Goal: Task Accomplishment & Management: Manage account settings

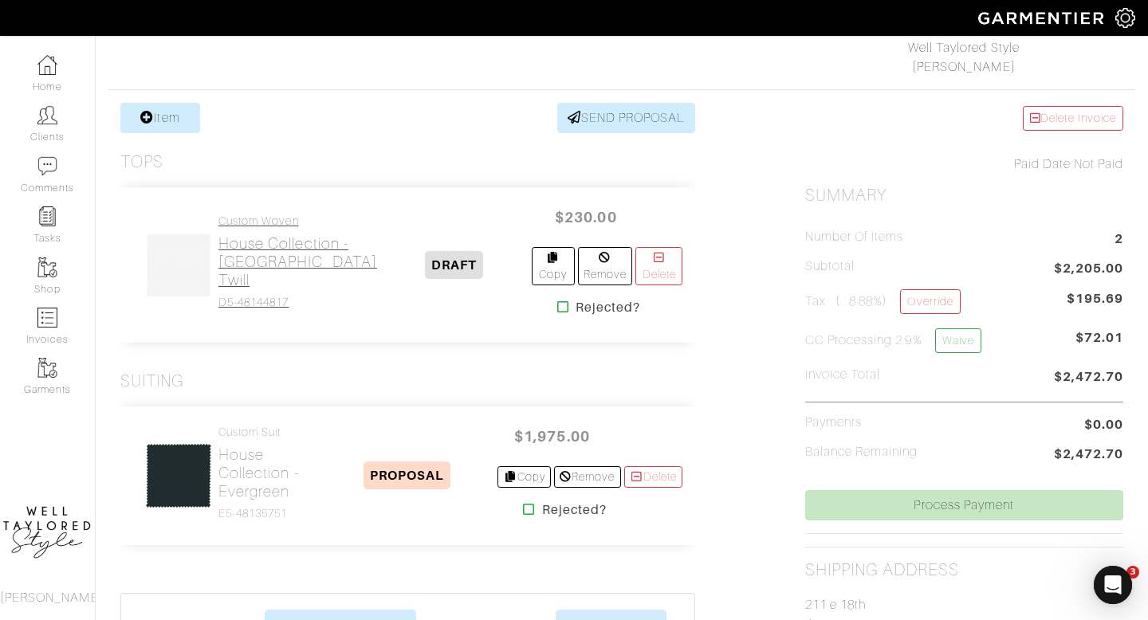
click at [293, 272] on h2 "House Collection - [GEOGRAPHIC_DATA] Twill" at bounding box center [297, 261] width 159 height 55
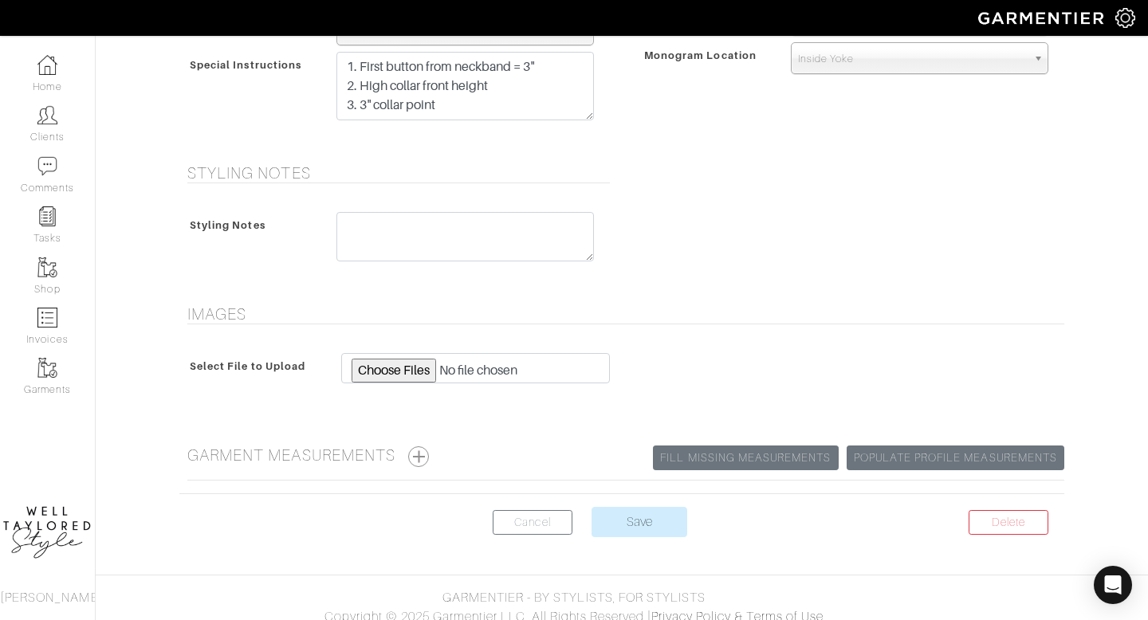
scroll to position [829, 0]
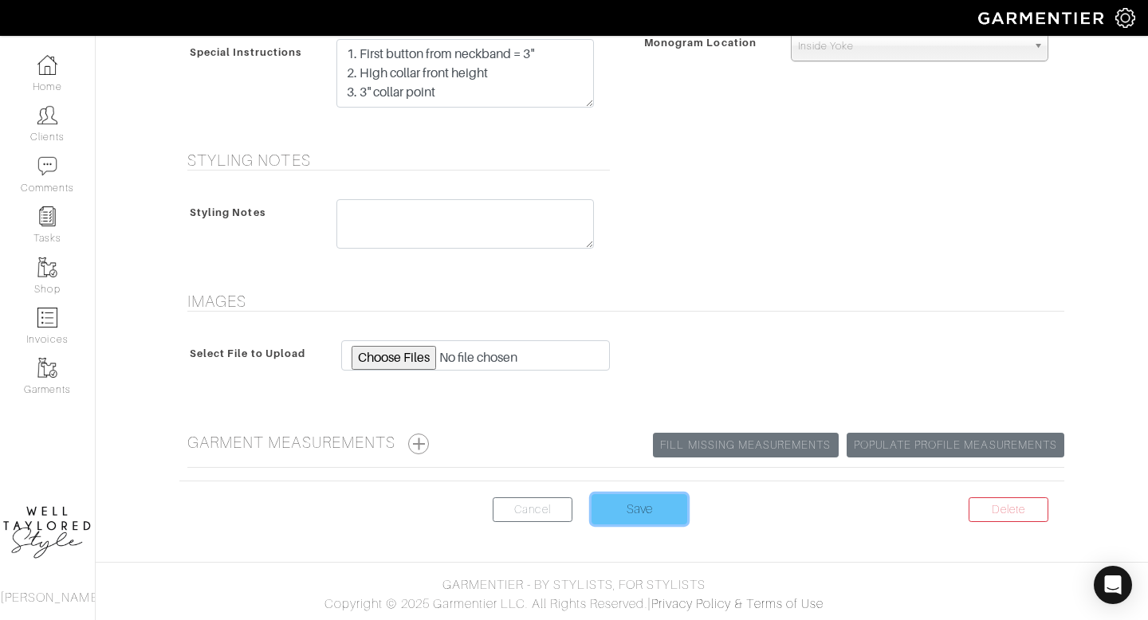
click at [642, 501] on input "Save" at bounding box center [640, 509] width 96 height 30
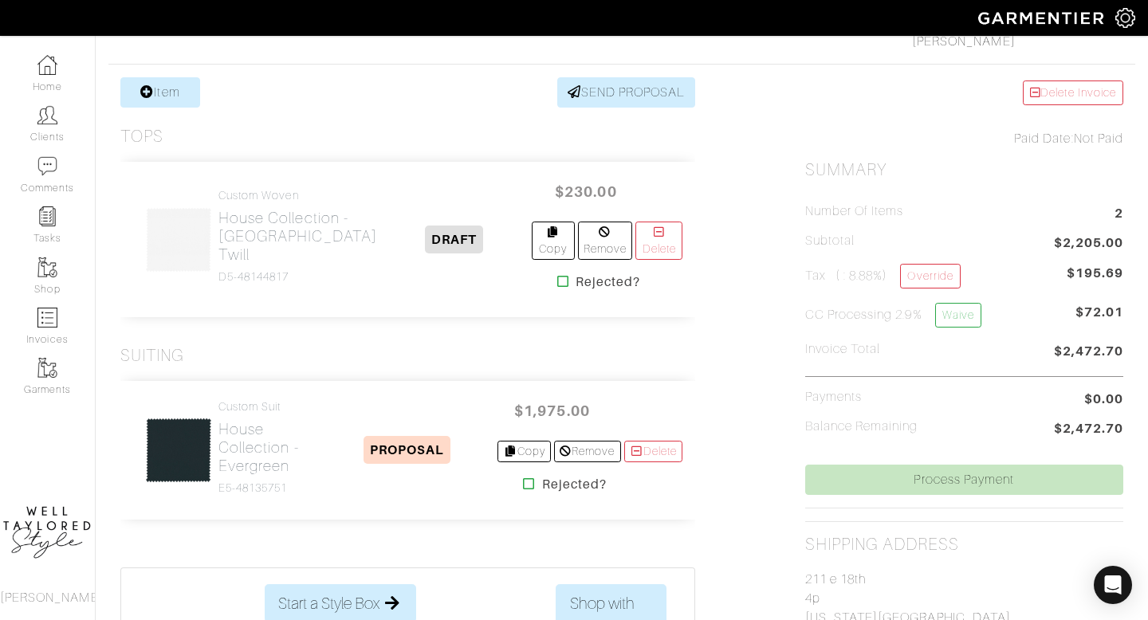
scroll to position [296, 0]
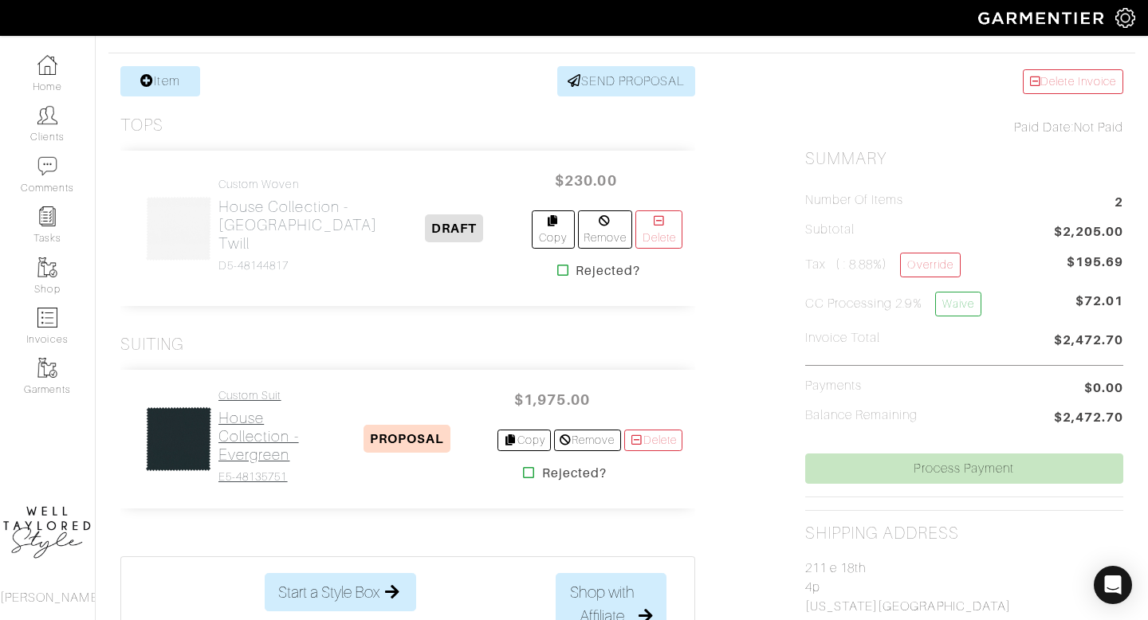
click at [278, 457] on h2 "House Collection - Evergreen" at bounding box center [267, 436] width 98 height 55
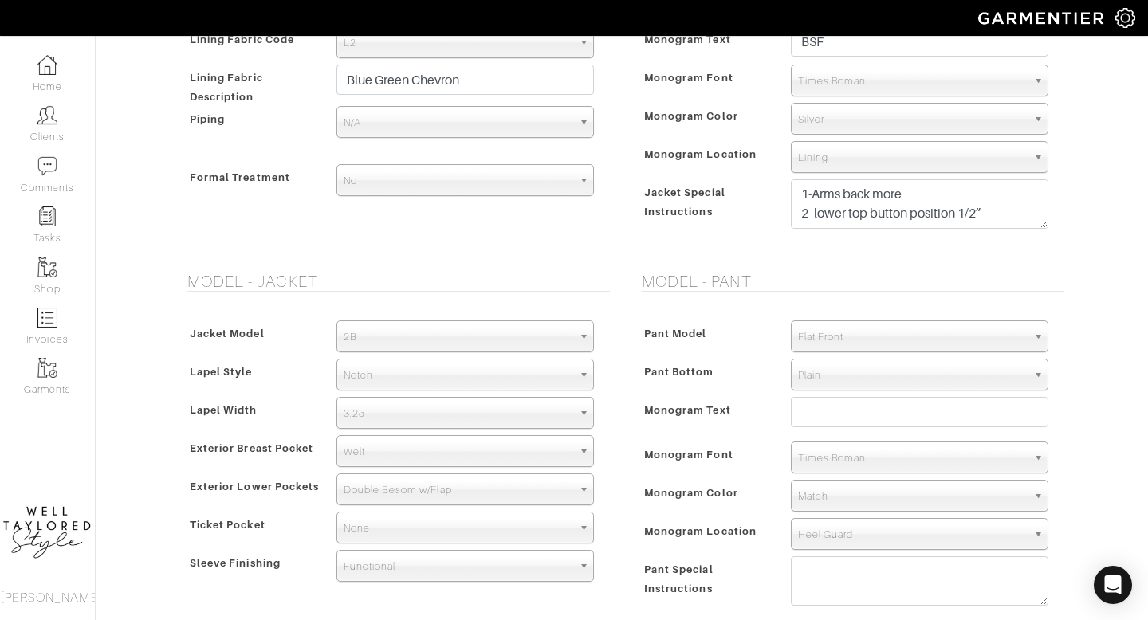
scroll to position [722, 0]
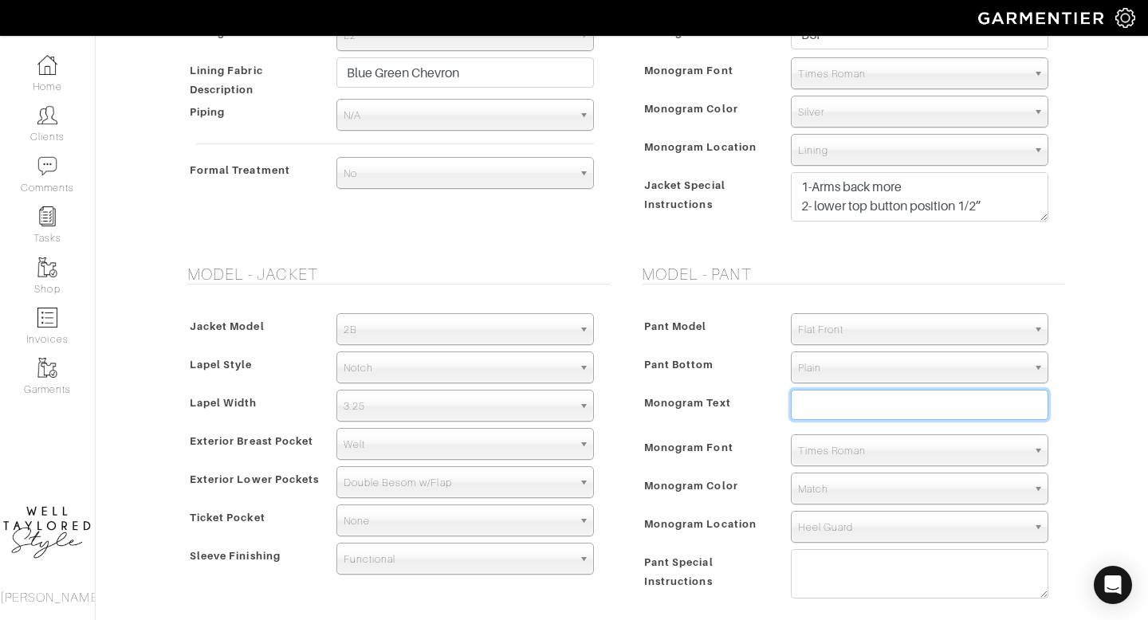
click at [821, 409] on input "text" at bounding box center [920, 405] width 258 height 30
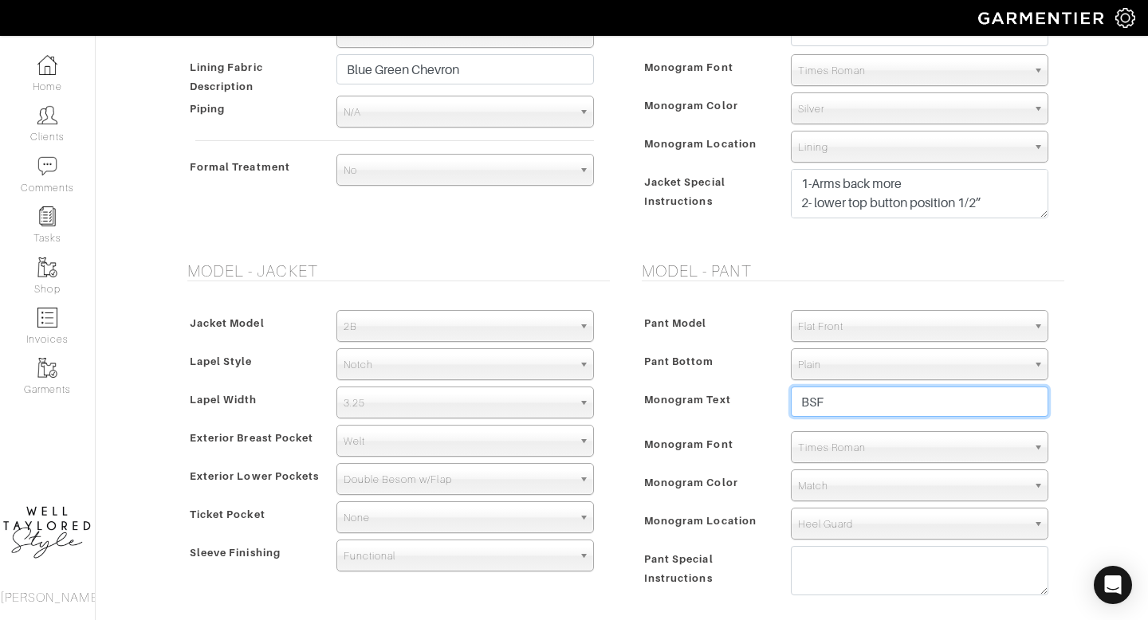
scroll to position [726, 0]
type input "BSF"
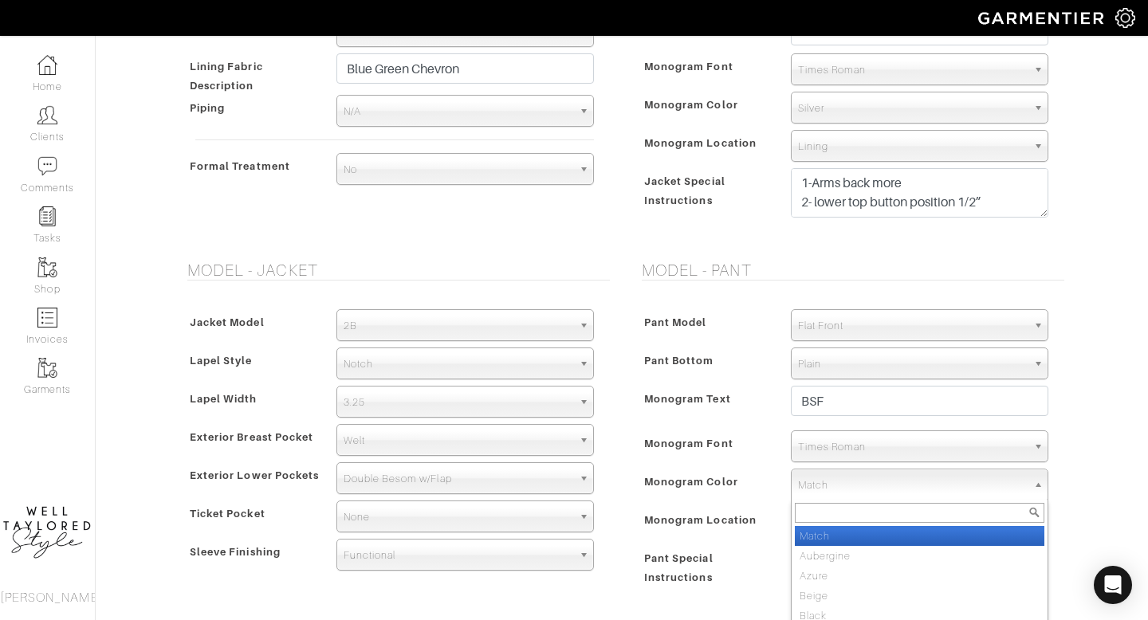
click at [821, 484] on span "Match" at bounding box center [912, 486] width 229 height 32
type input "SIL"
click at [809, 541] on em "Sil" at bounding box center [805, 536] width 11 height 12
select select "2"
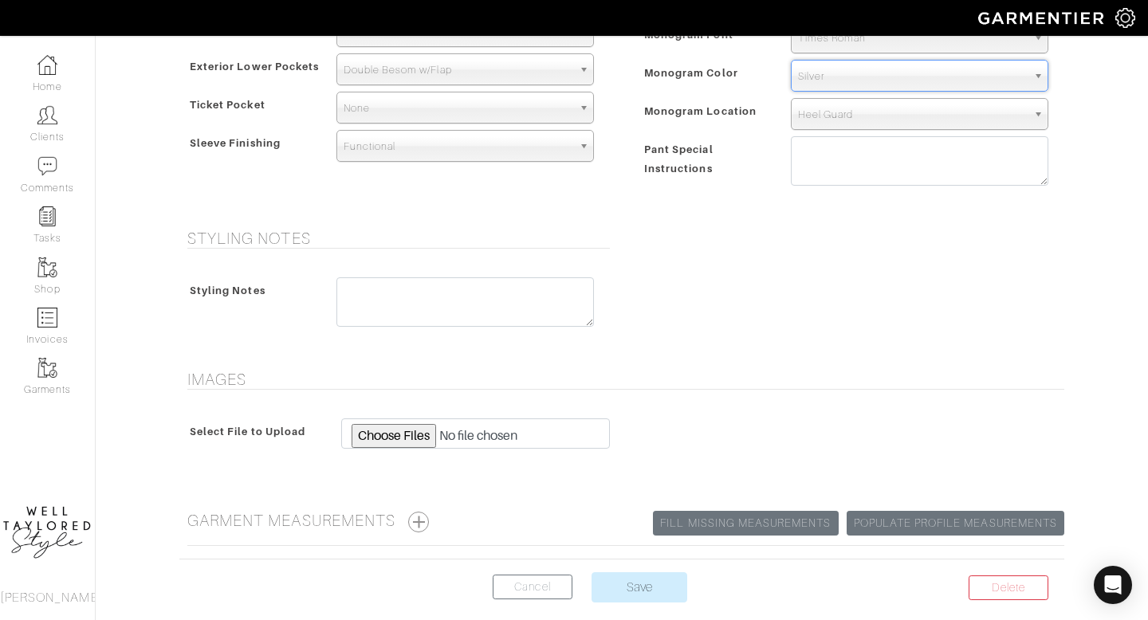
scroll to position [1164, 0]
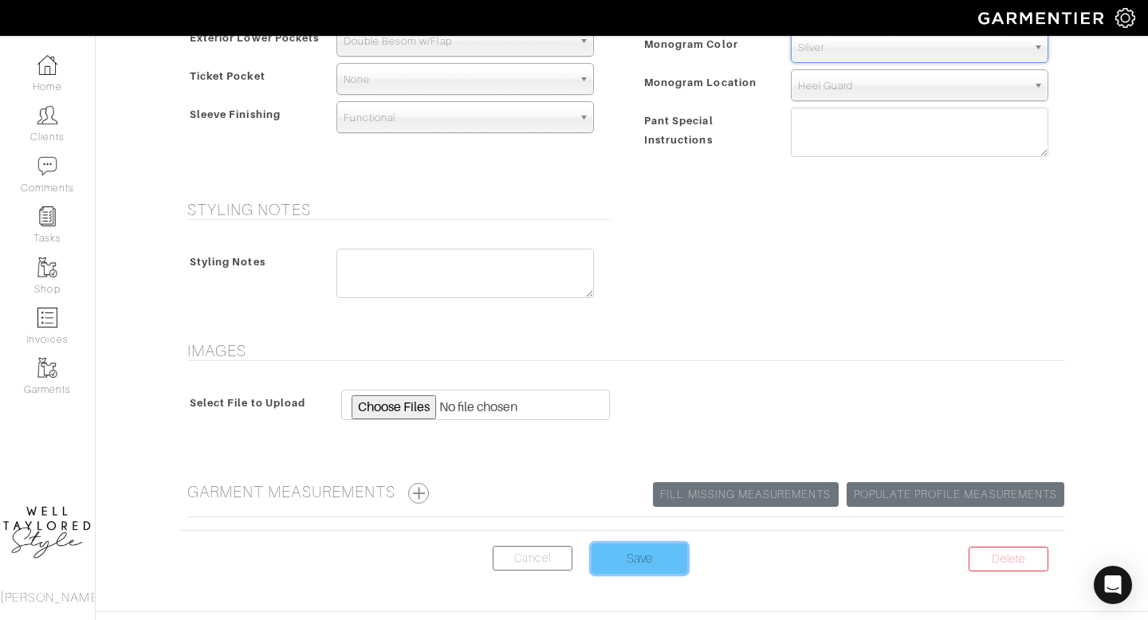
click at [653, 562] on input "Save" at bounding box center [640, 559] width 96 height 30
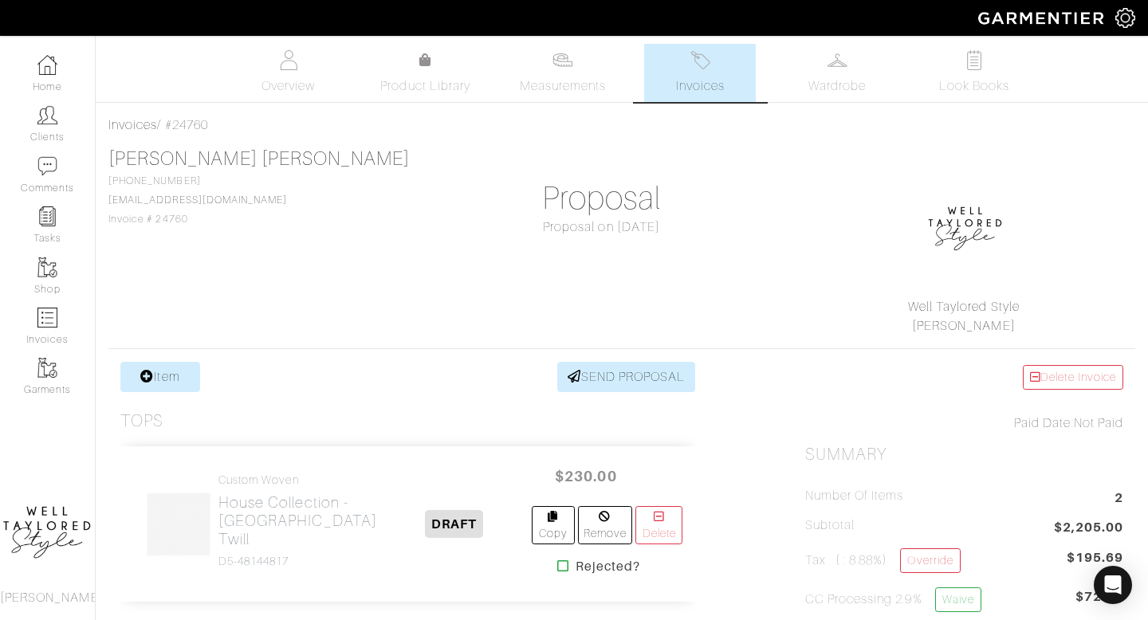
click at [679, 85] on span "Invoices" at bounding box center [700, 86] width 49 height 19
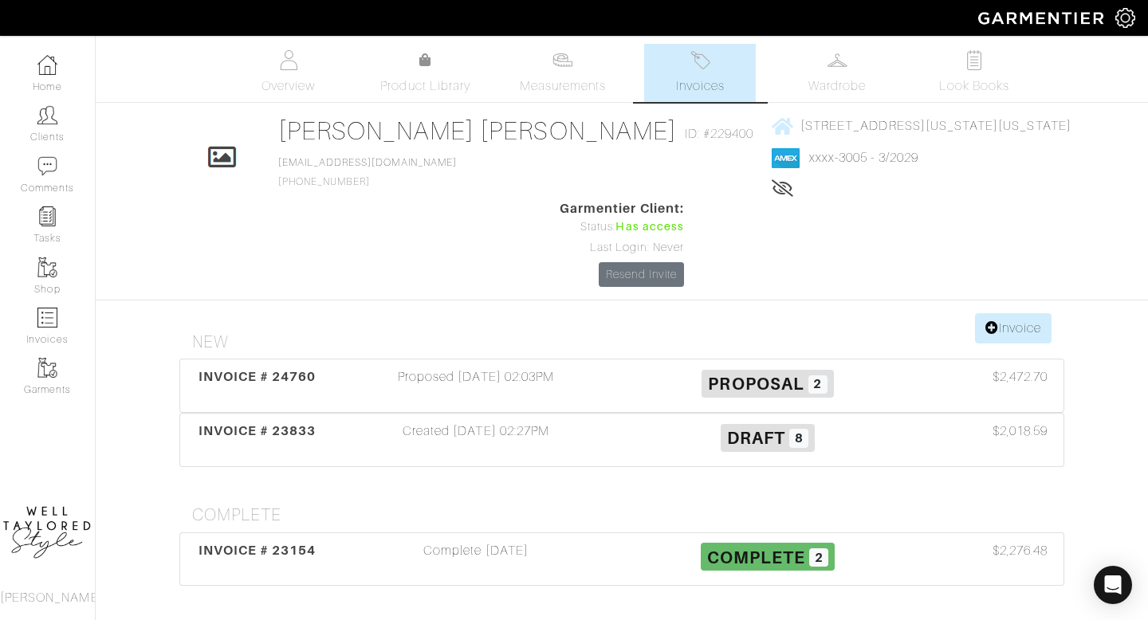
click at [498, 541] on div "Complete 05/12/25" at bounding box center [476, 559] width 292 height 37
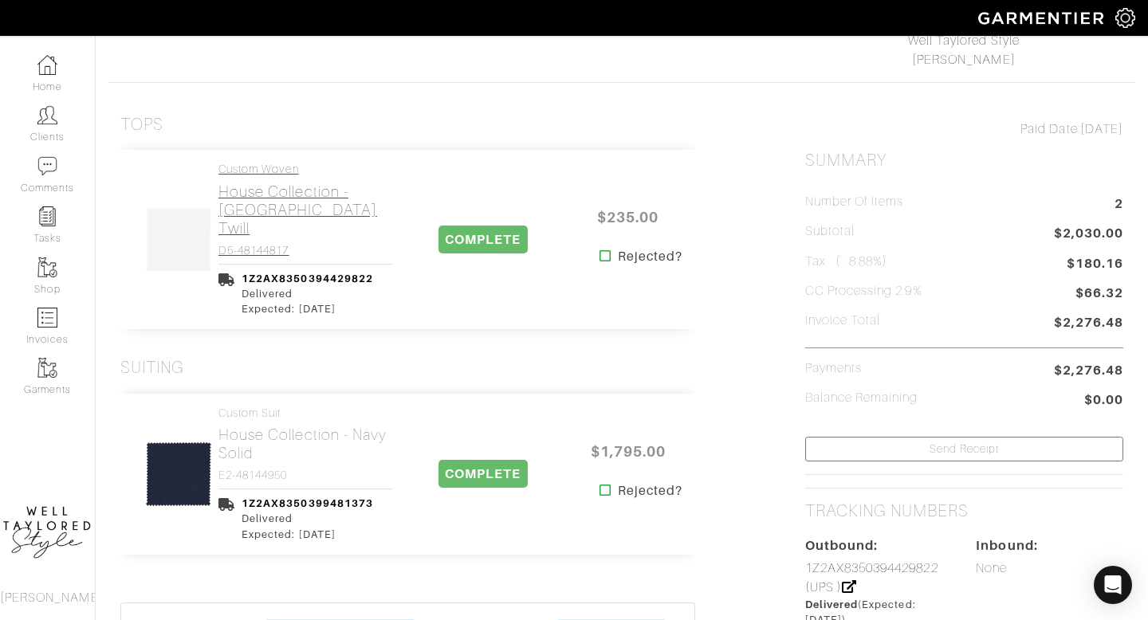
scroll to position [331, 0]
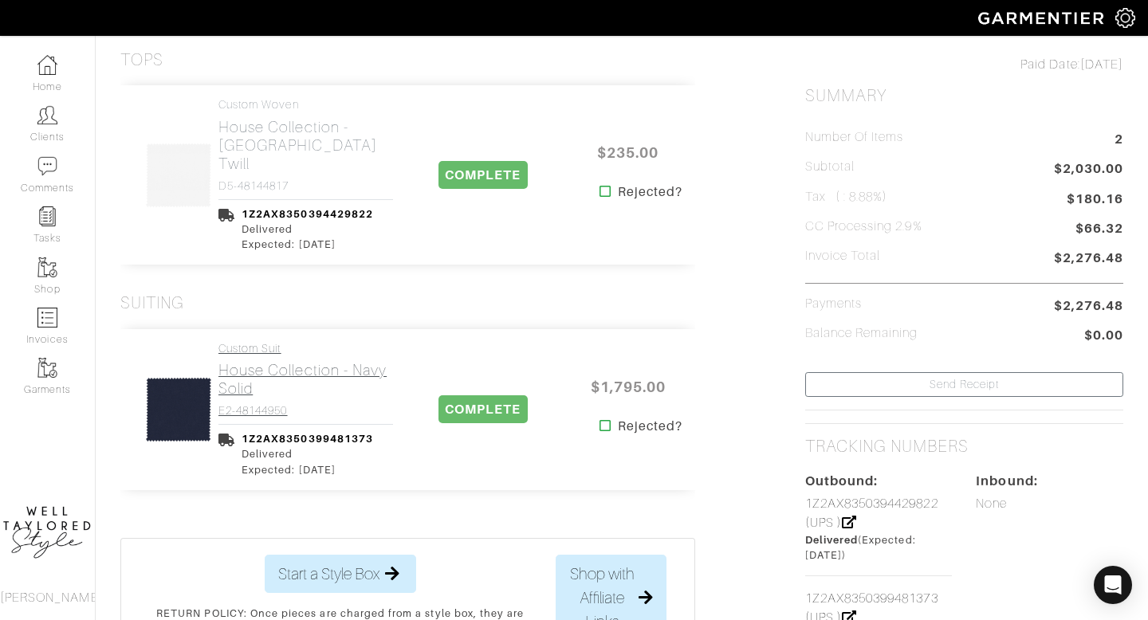
click at [274, 374] on h2 "House Collection - Navy Solid" at bounding box center [305, 379] width 175 height 37
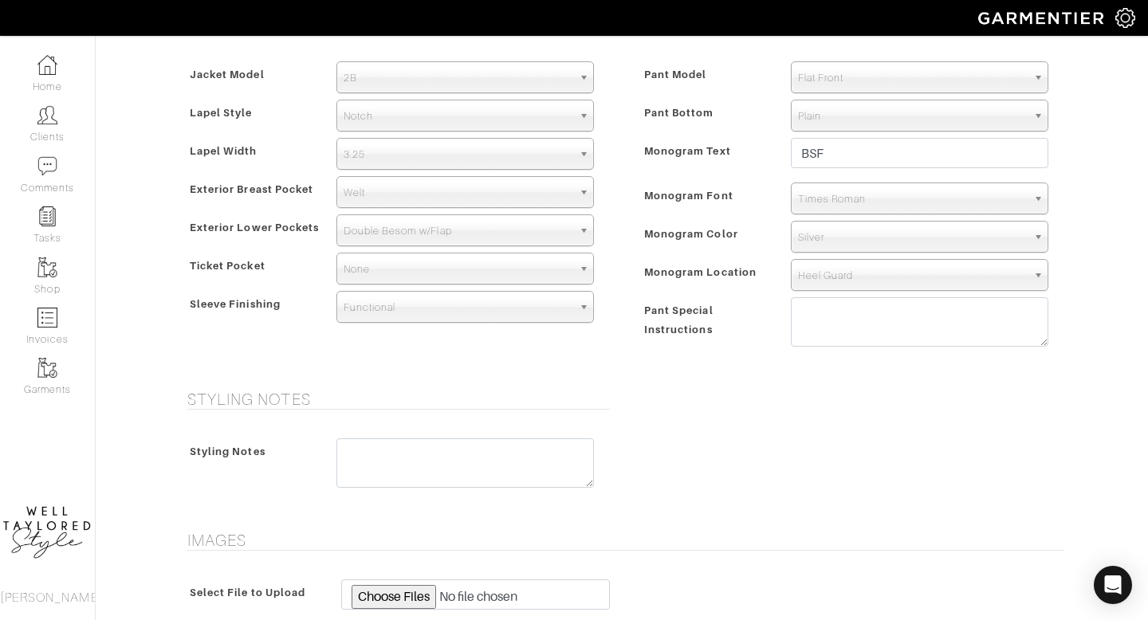
scroll to position [966, 0]
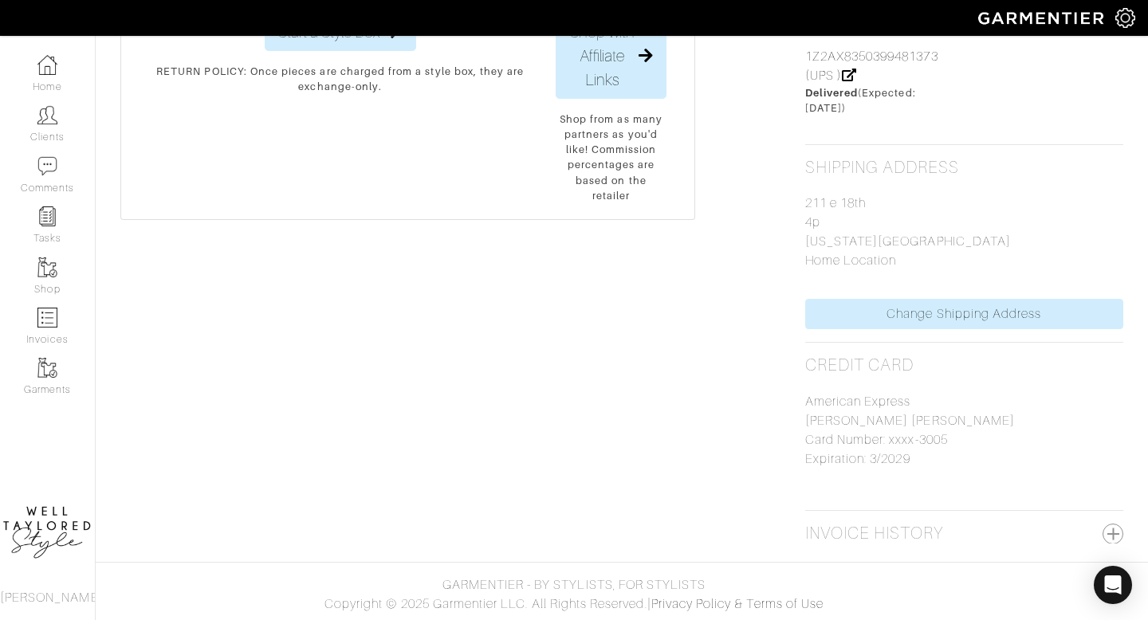
scroll to position [331, 0]
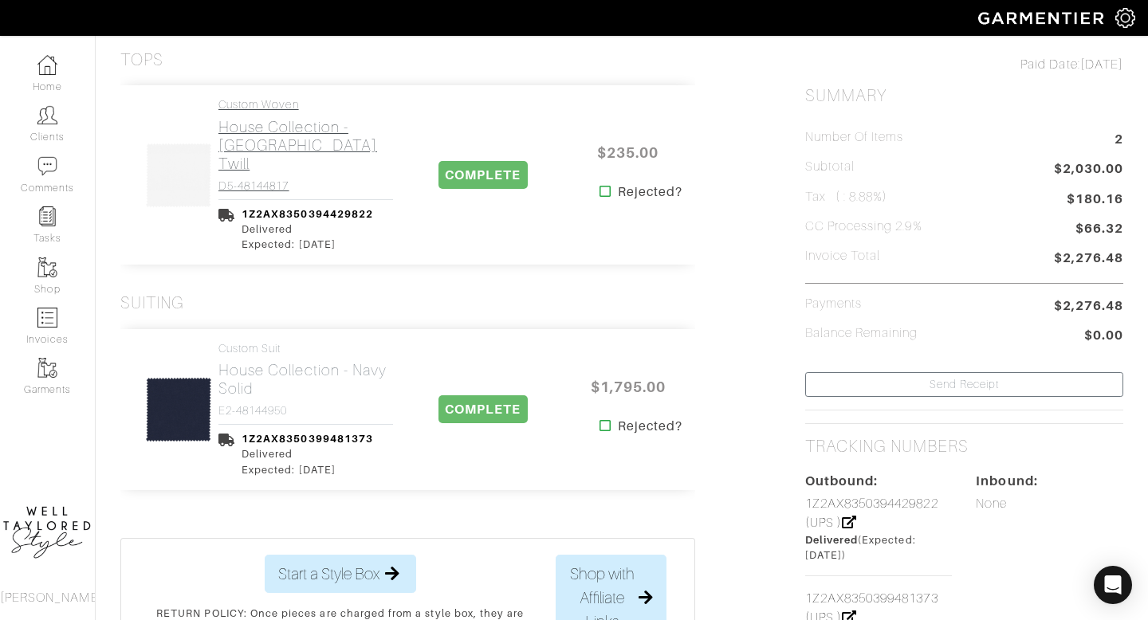
click at [266, 179] on h4 "D5-48144817" at bounding box center [305, 186] width 175 height 14
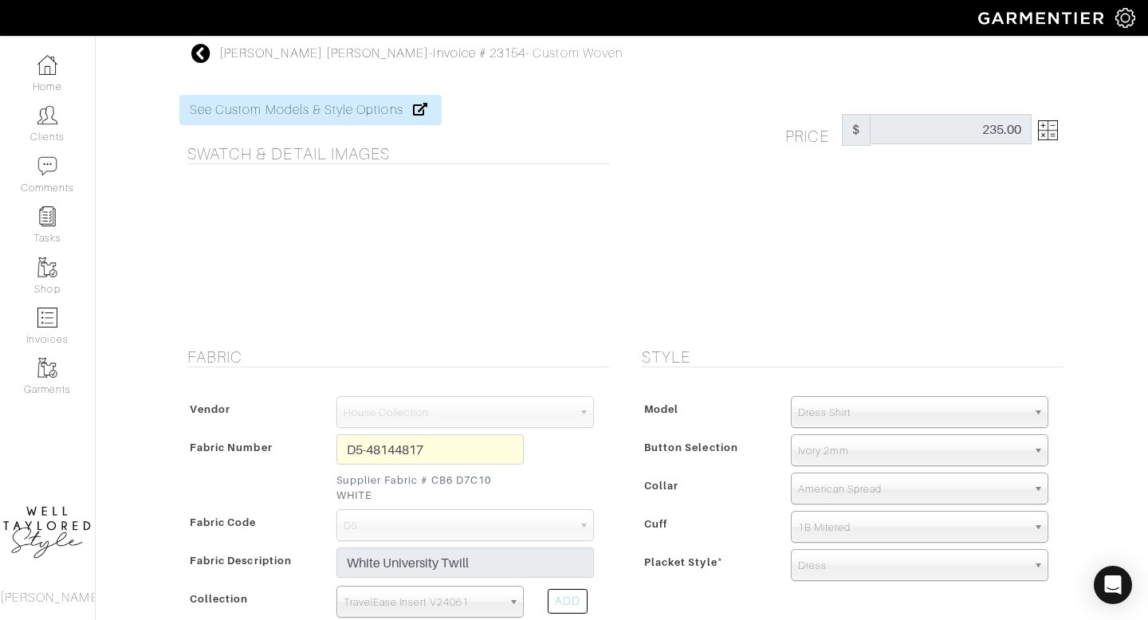
click at [195, 57] on icon at bounding box center [201, 53] width 20 height 19
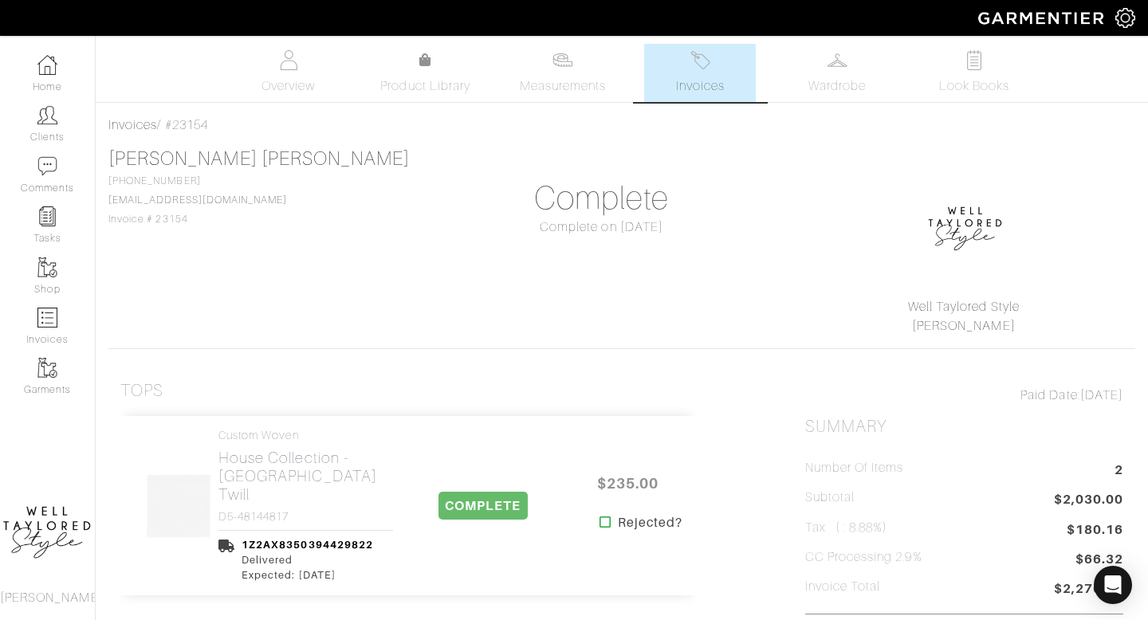
click at [705, 85] on span "Invoices" at bounding box center [700, 86] width 49 height 19
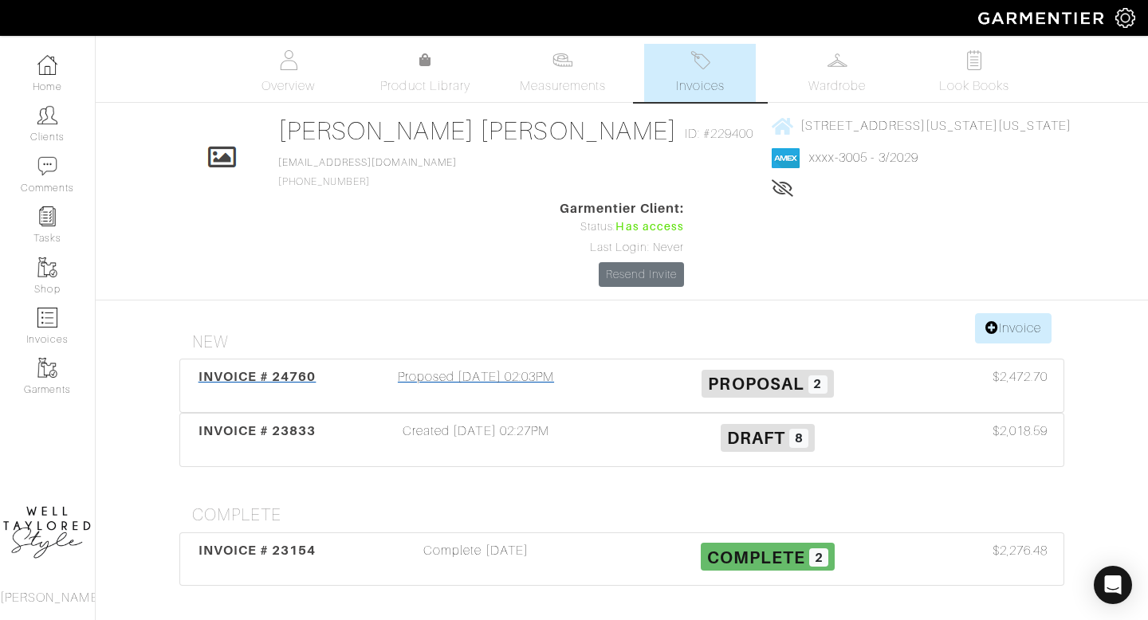
click at [489, 368] on div "Proposed 10/02/25 02:03PM" at bounding box center [476, 386] width 292 height 37
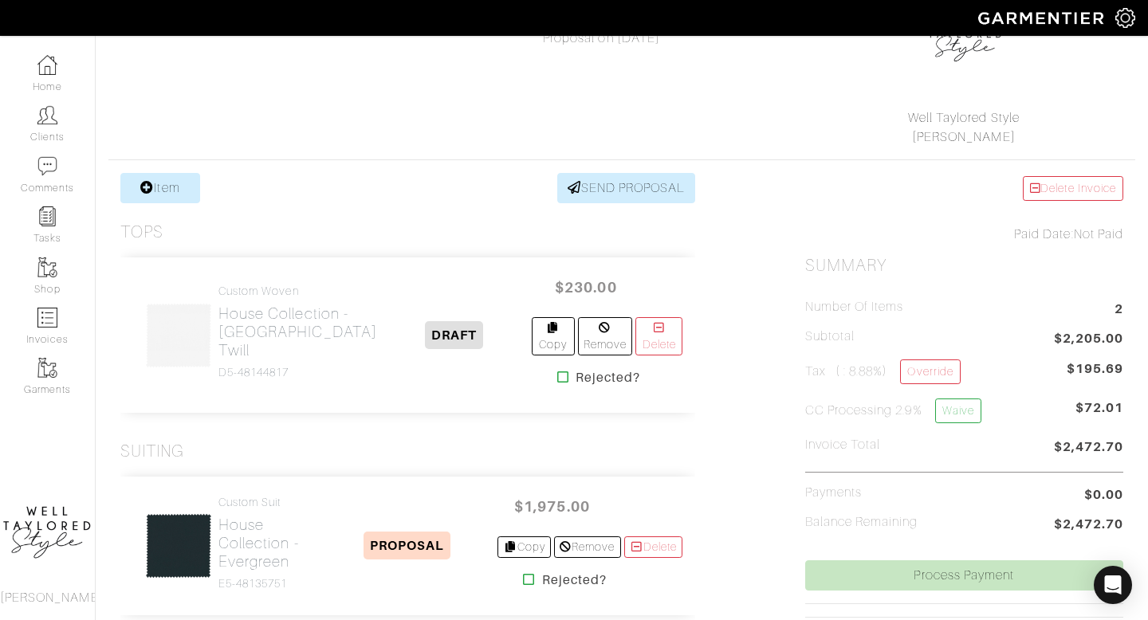
scroll to position [190, 0]
click at [260, 379] on h4 "D5-48144817" at bounding box center [297, 372] width 159 height 14
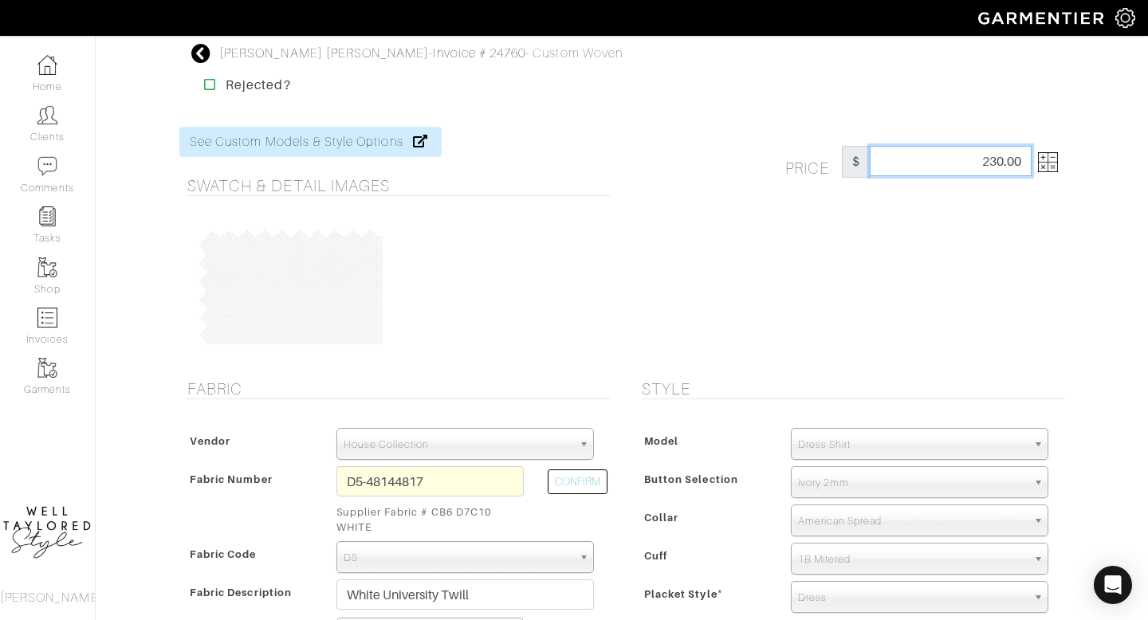
click at [1001, 165] on input "230.00" at bounding box center [951, 161] width 162 height 30
type input "235.00"
click at [903, 247] on div "Price $ 235.00" at bounding box center [849, 244] width 455 height 234
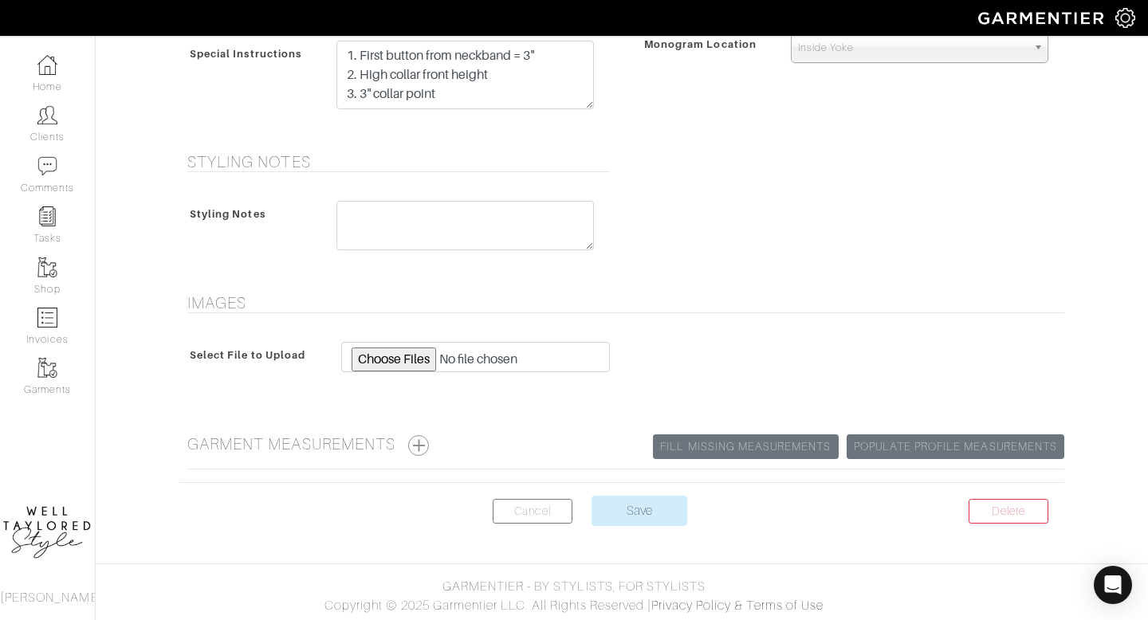
scroll to position [829, 0]
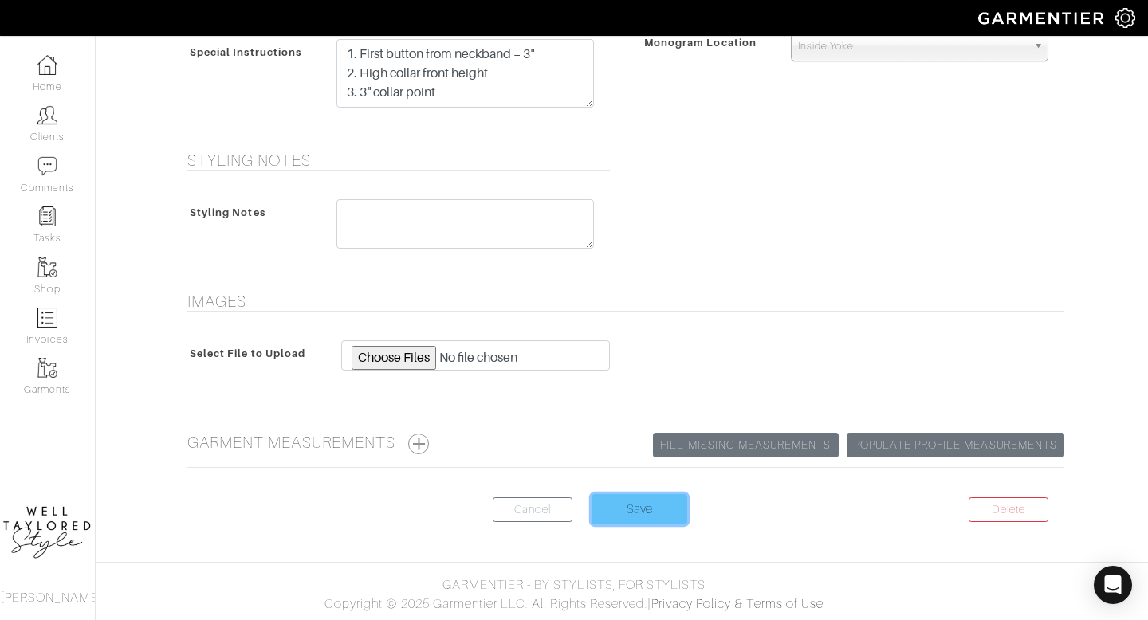
click at [663, 506] on input "Save" at bounding box center [640, 509] width 96 height 30
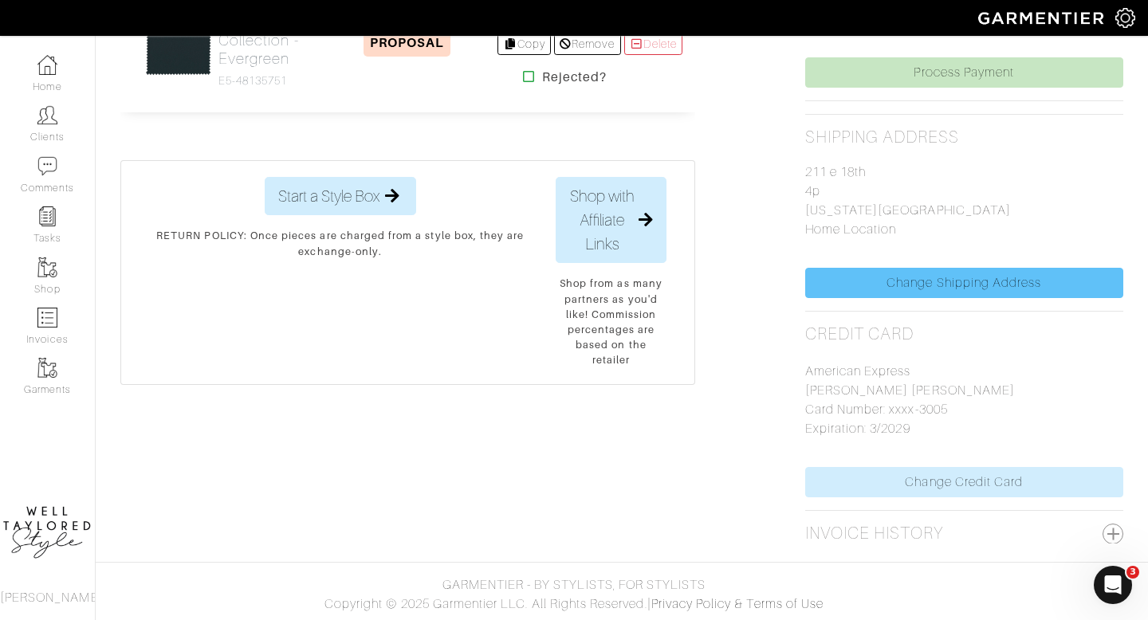
scroll to position [578, 0]
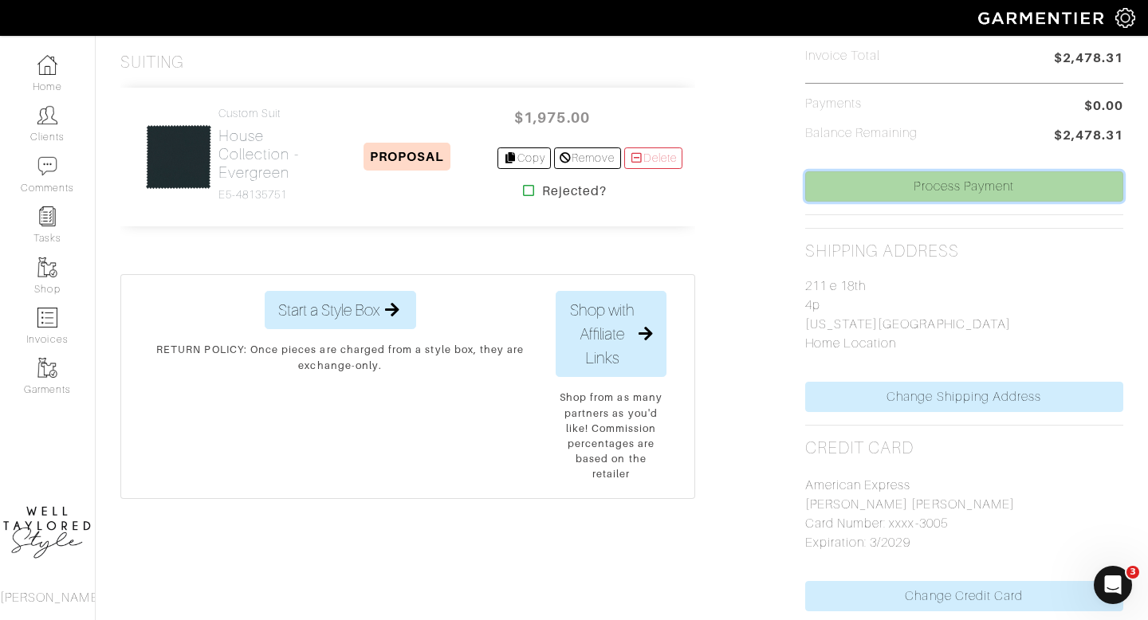
click at [960, 195] on link "Process Payment" at bounding box center [964, 186] width 318 height 30
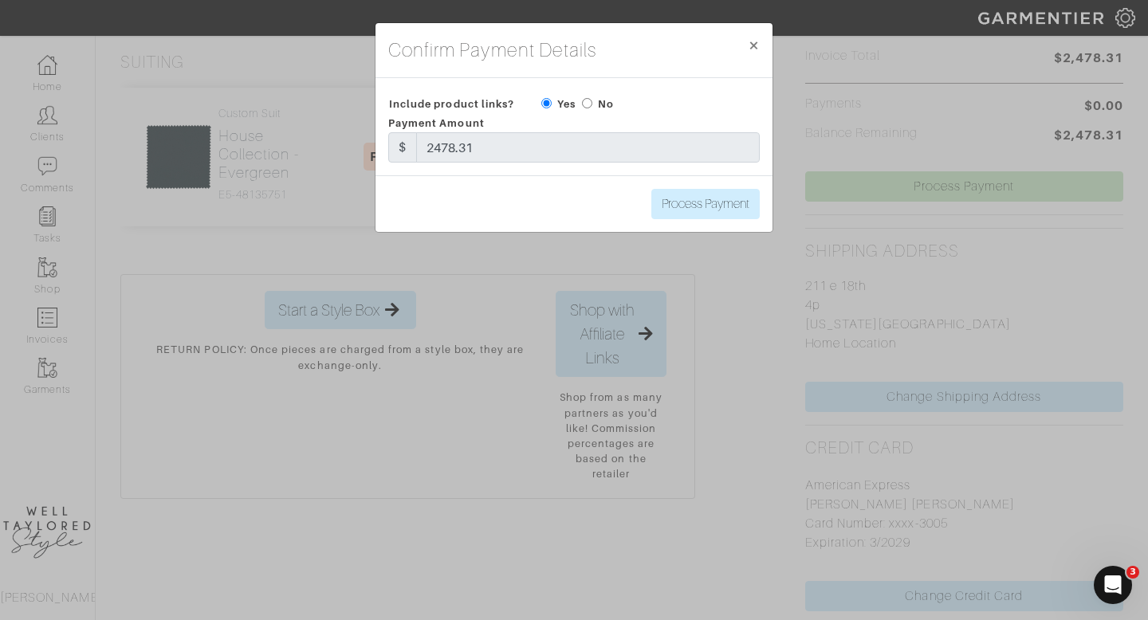
click at [731, 187] on div "Process Payment" at bounding box center [574, 203] width 397 height 57
click at [731, 209] on input "Process Payment" at bounding box center [705, 204] width 108 height 30
type input "Process Payment"
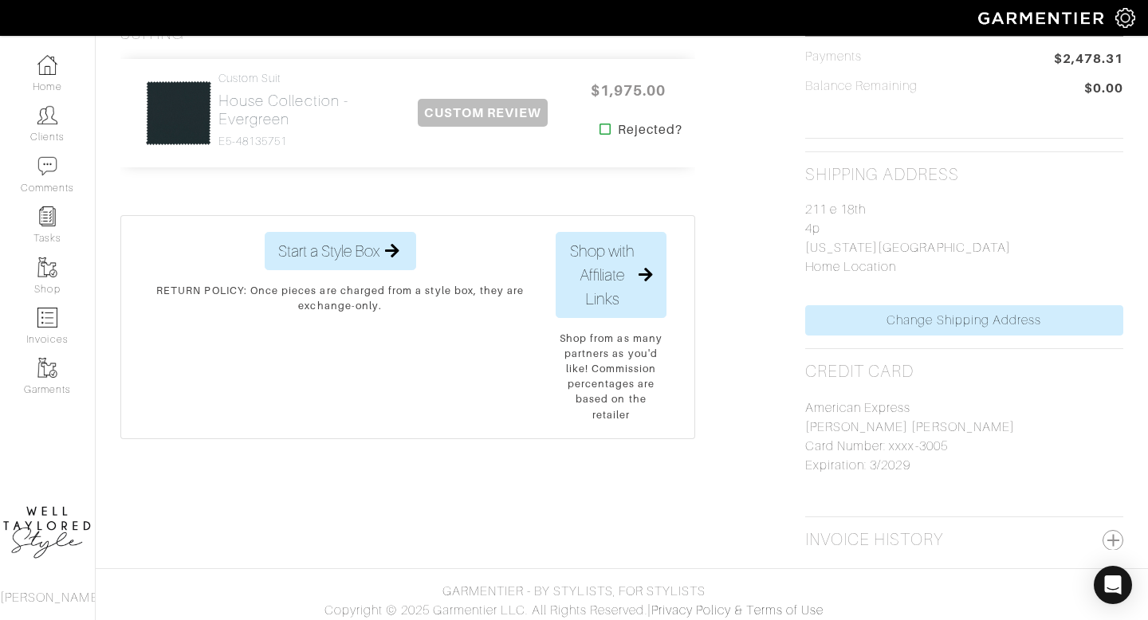
scroll to position [0, 0]
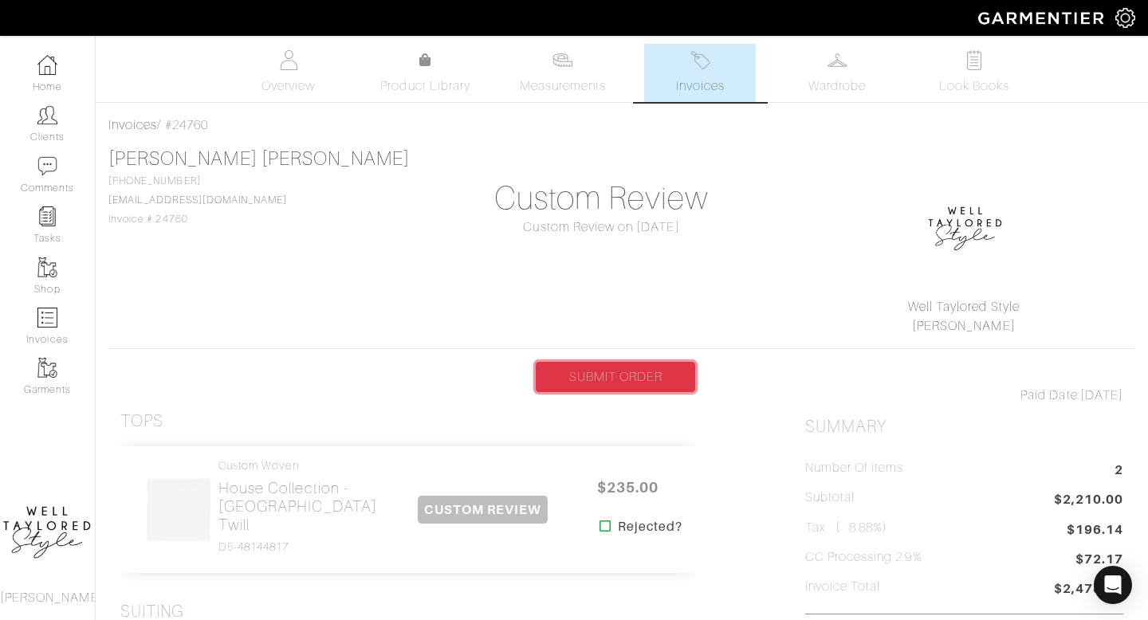
click at [596, 372] on link "SUBMIT ORDER" at bounding box center [615, 377] width 159 height 30
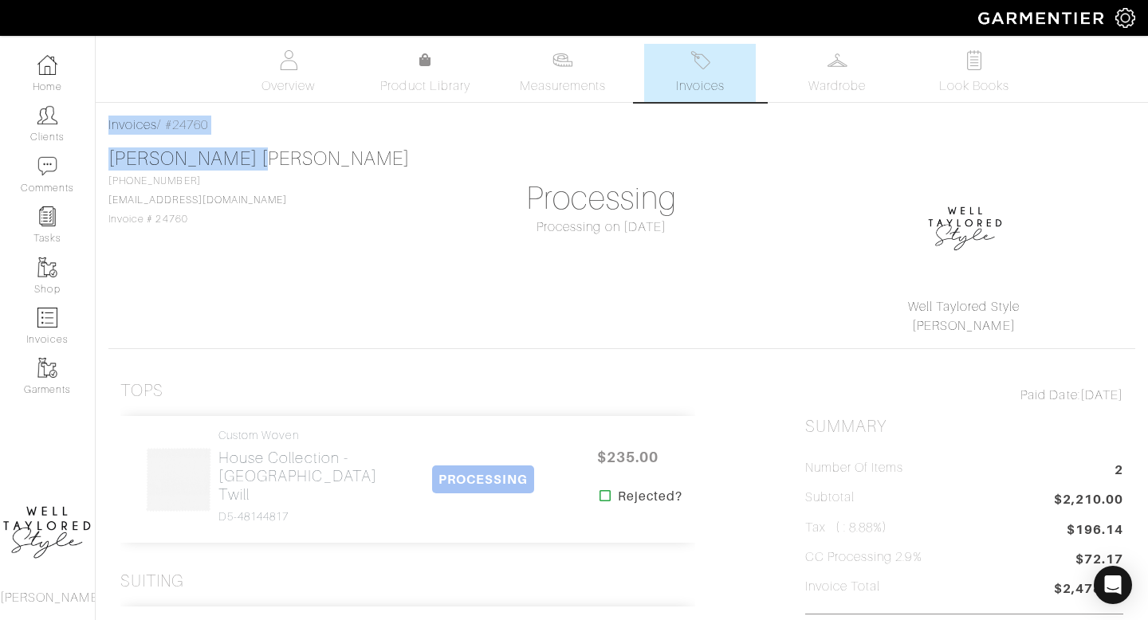
drag, startPoint x: 271, startPoint y: 164, endPoint x: 100, endPoint y: 110, distance: 179.8
click at [100, 110] on div "[PERSON_NAME] [PERSON_NAME] Invoices Overview Measurements Product Library Invo…" at bounding box center [574, 586] width 1148 height 1084
copy div "Invoices / #24760 [PERSON_NAME] [PERSON_NAME]"
